Goal: Task Accomplishment & Management: Manage account settings

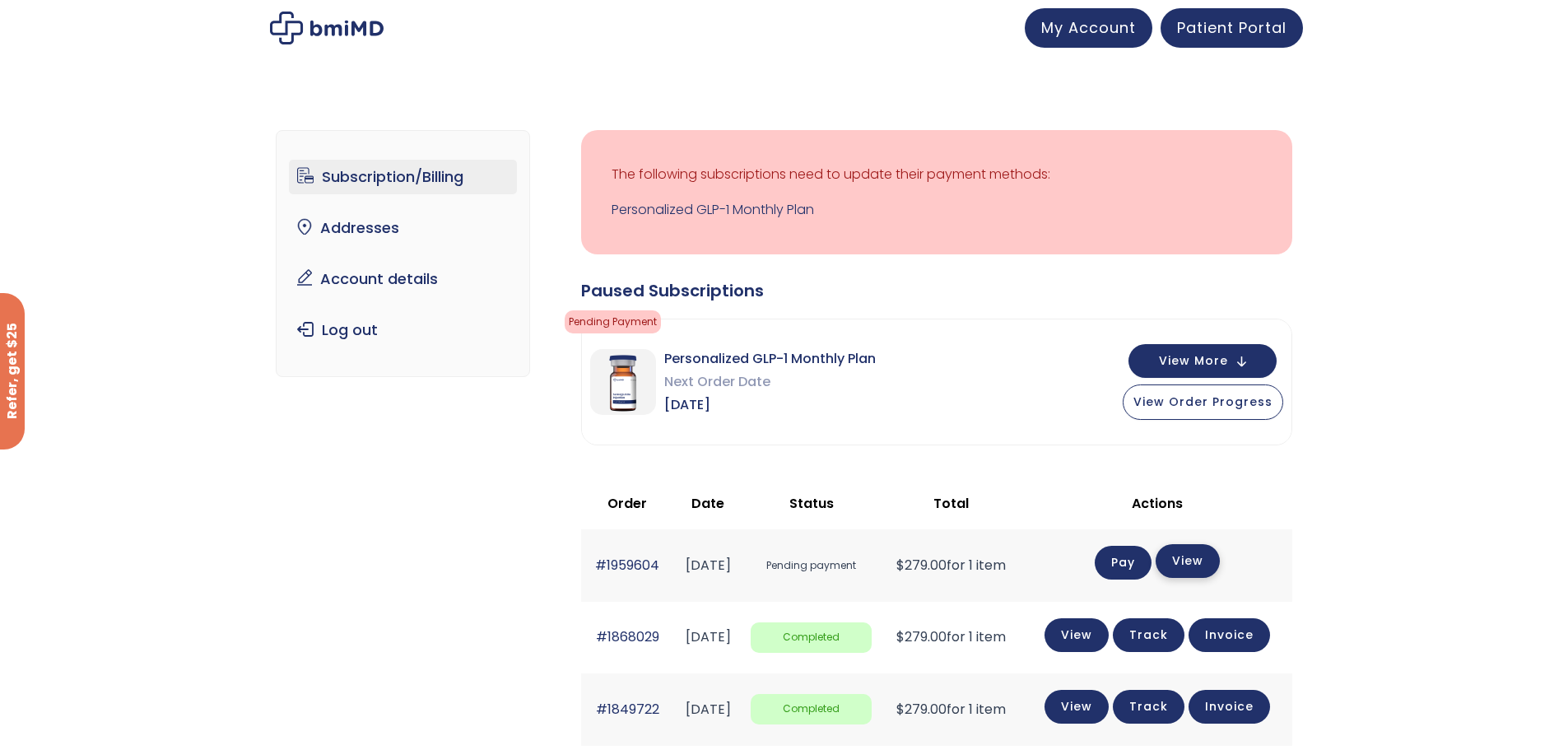
click at [1218, 567] on link "View" at bounding box center [1187, 561] width 64 height 34
click at [414, 288] on link "Account details" at bounding box center [403, 278] width 228 height 35
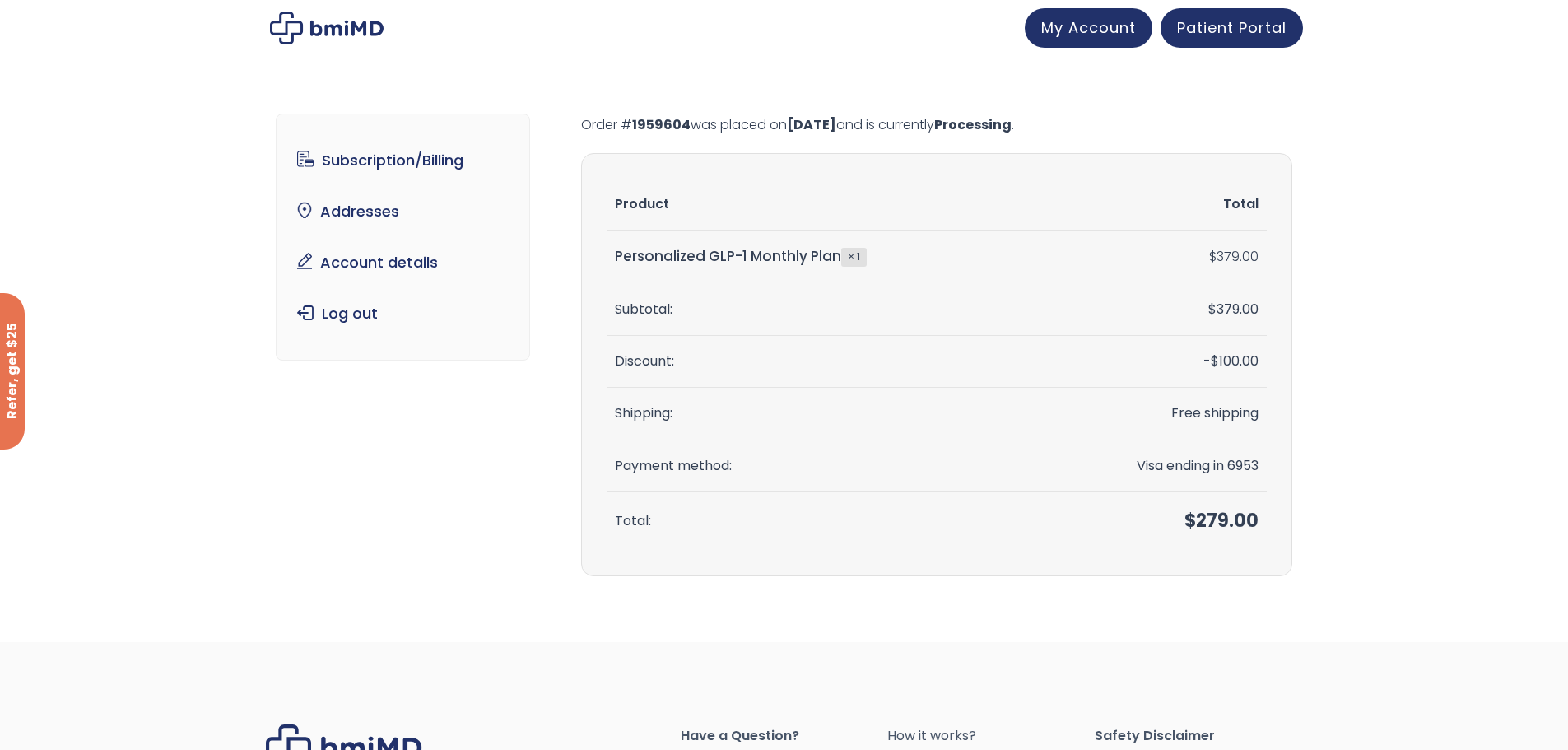
click at [617, 54] on div at bounding box center [784, 28] width 1568 height 56
click at [416, 166] on link "Subscription/Billing" at bounding box center [403, 160] width 228 height 35
